Goal: Information Seeking & Learning: Understand process/instructions

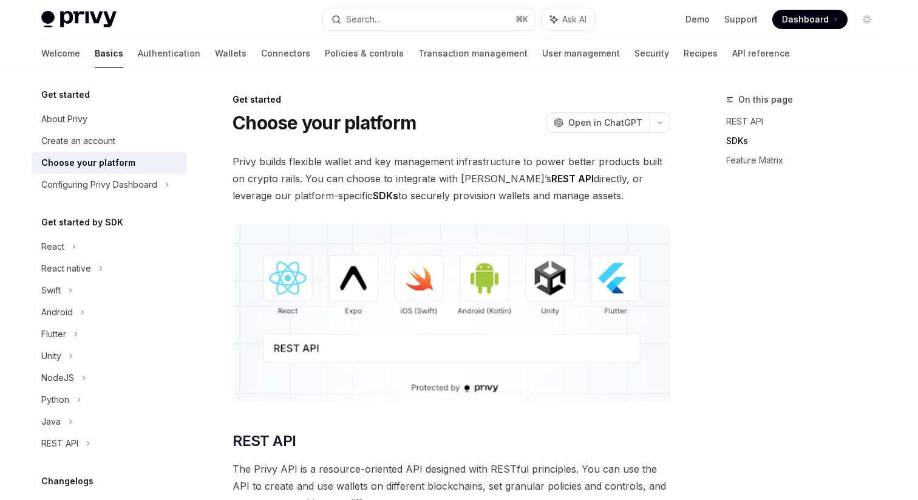
scroll to position [684, 0]
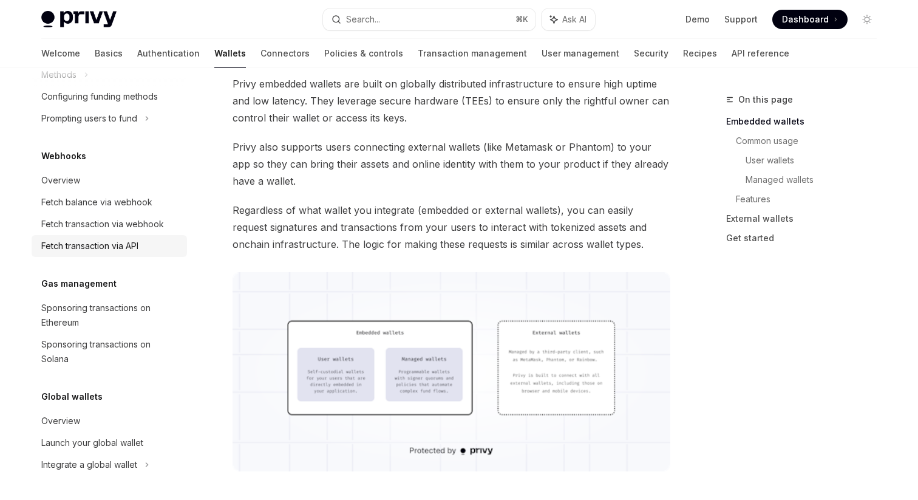
scroll to position [186, 0]
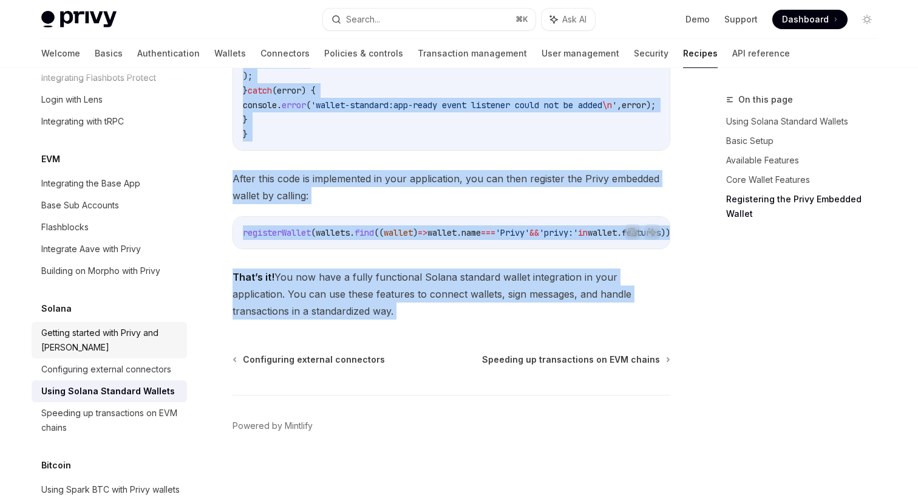
scroll to position [1599, 0]
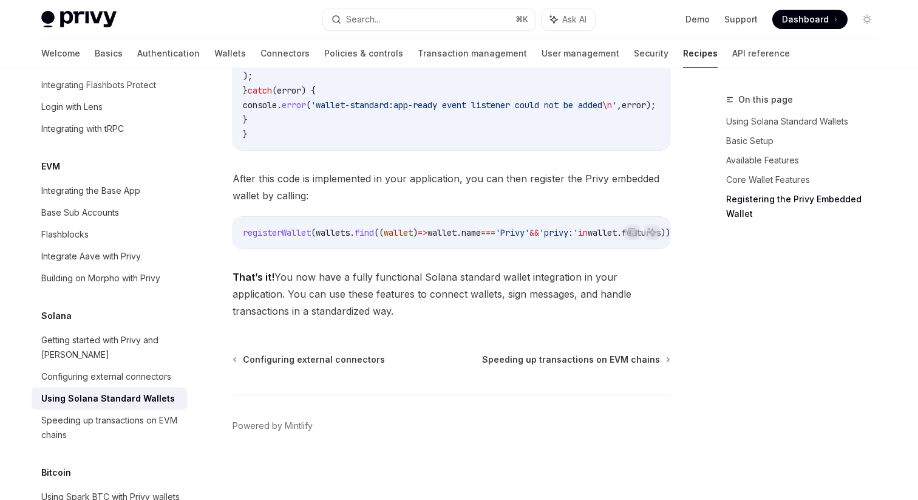
click at [125, 159] on div "EVM" at bounding box center [109, 166] width 155 height 15
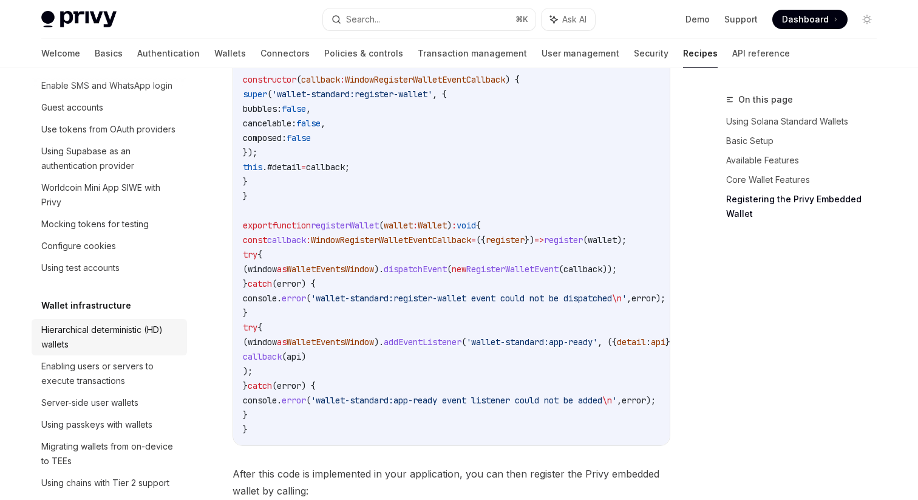
scroll to position [0, 0]
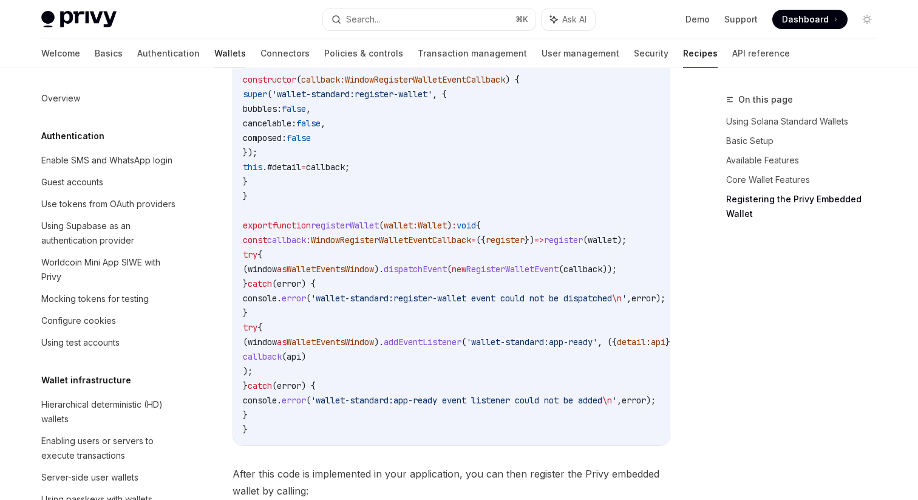
click at [214, 56] on link "Wallets" at bounding box center [230, 53] width 32 height 29
type textarea "*"
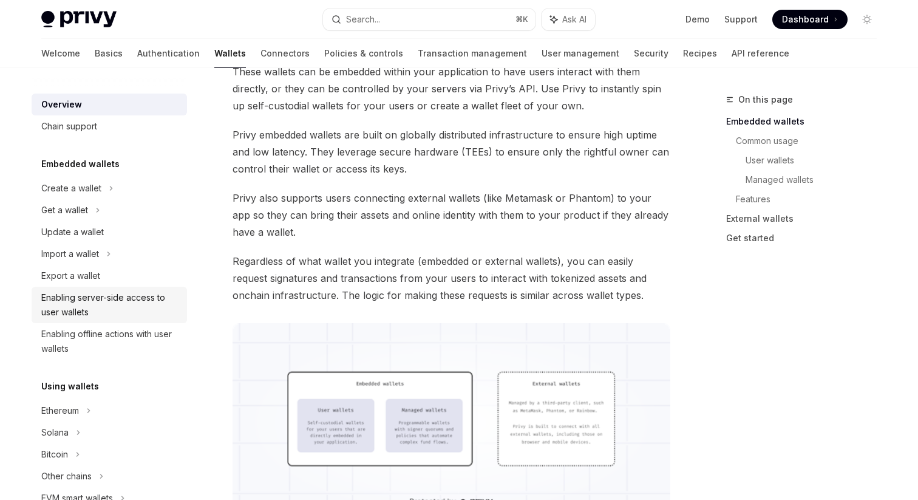
scroll to position [5, 0]
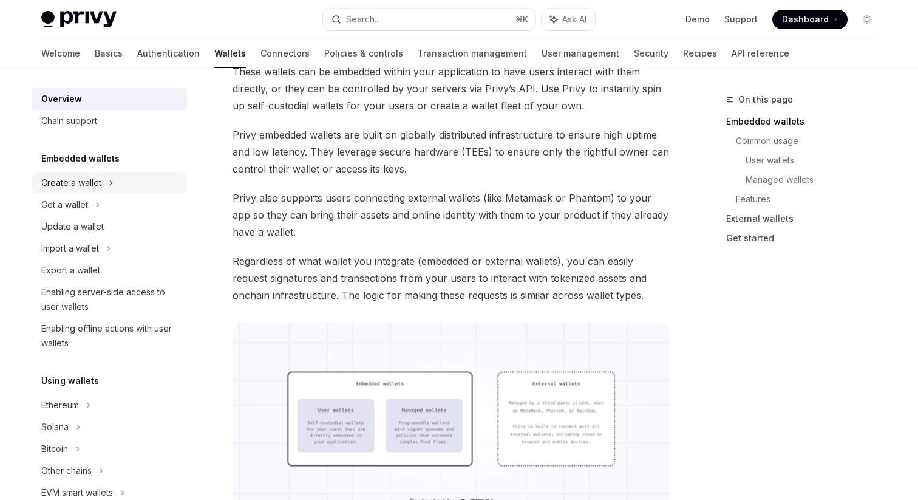
click at [66, 185] on div "Create a wallet" at bounding box center [71, 183] width 60 height 15
